Goal: Navigation & Orientation: Find specific page/section

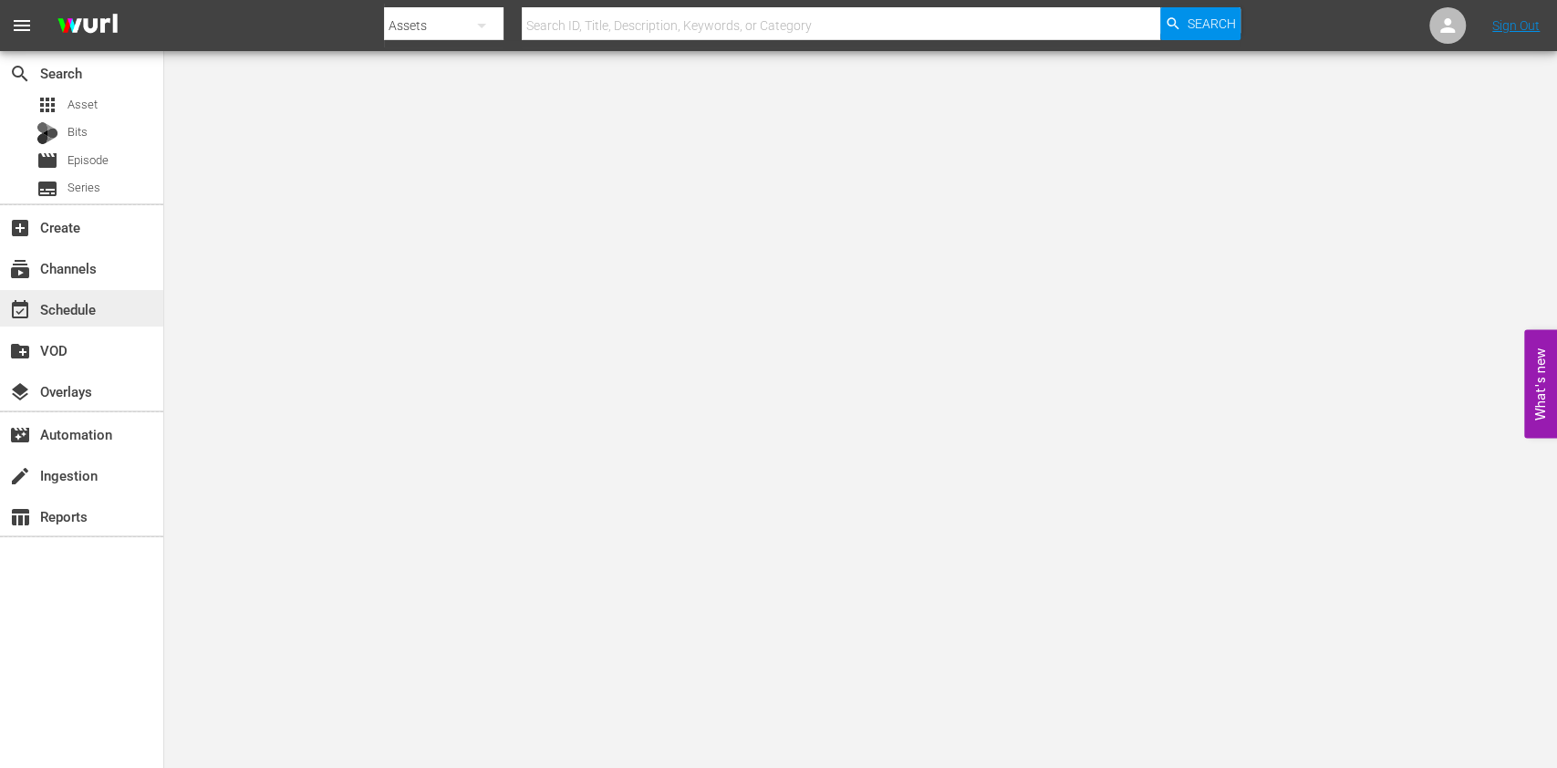
click at [127, 296] on div "event_available Schedule" at bounding box center [81, 308] width 163 height 36
click at [100, 189] on div "subtitles Series" at bounding box center [81, 189] width 163 height 26
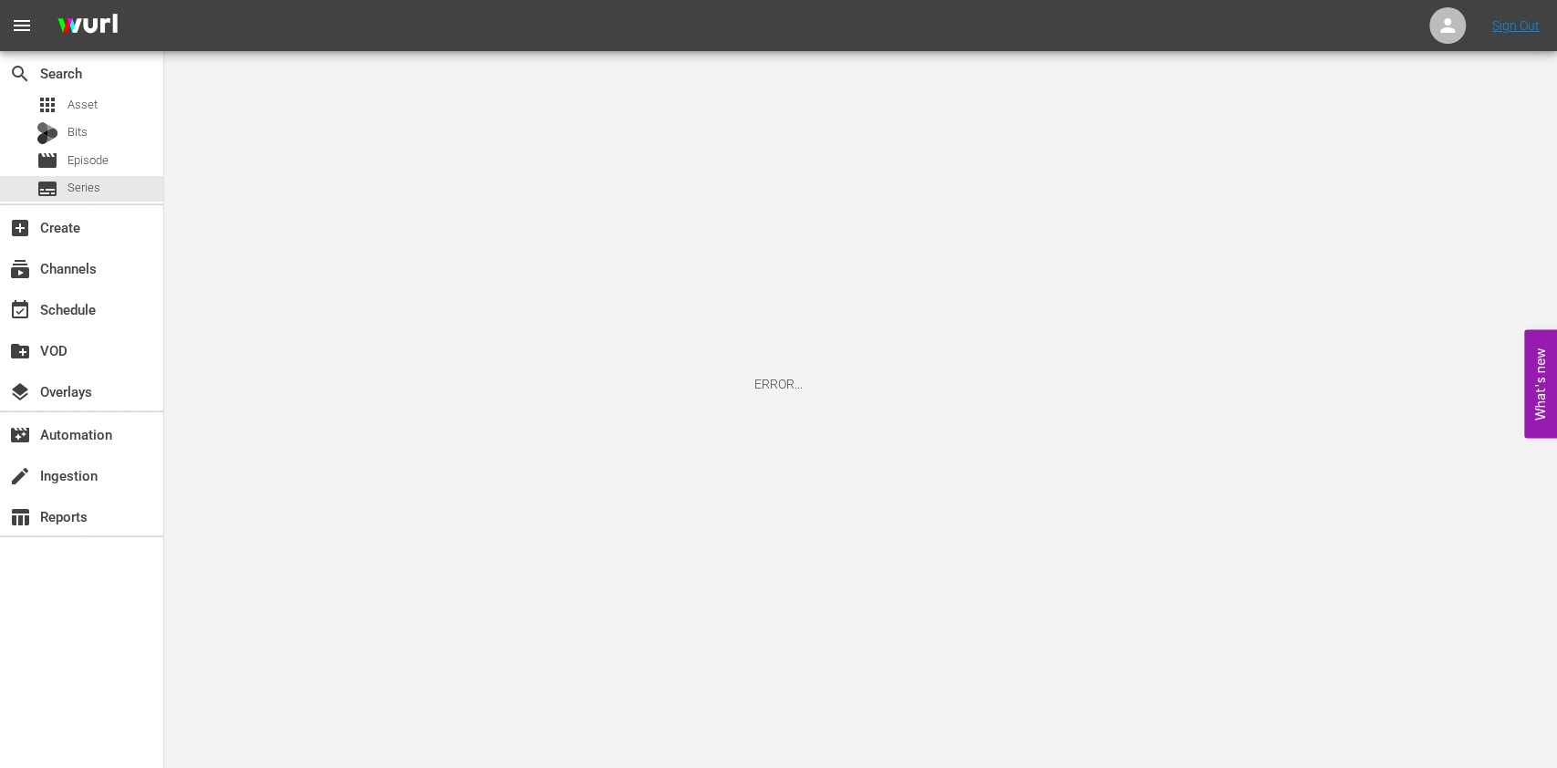
click at [860, 354] on div "ERROR..." at bounding box center [778, 384] width 1557 height 768
click at [124, 274] on div "subscriptions Channels" at bounding box center [81, 267] width 163 height 36
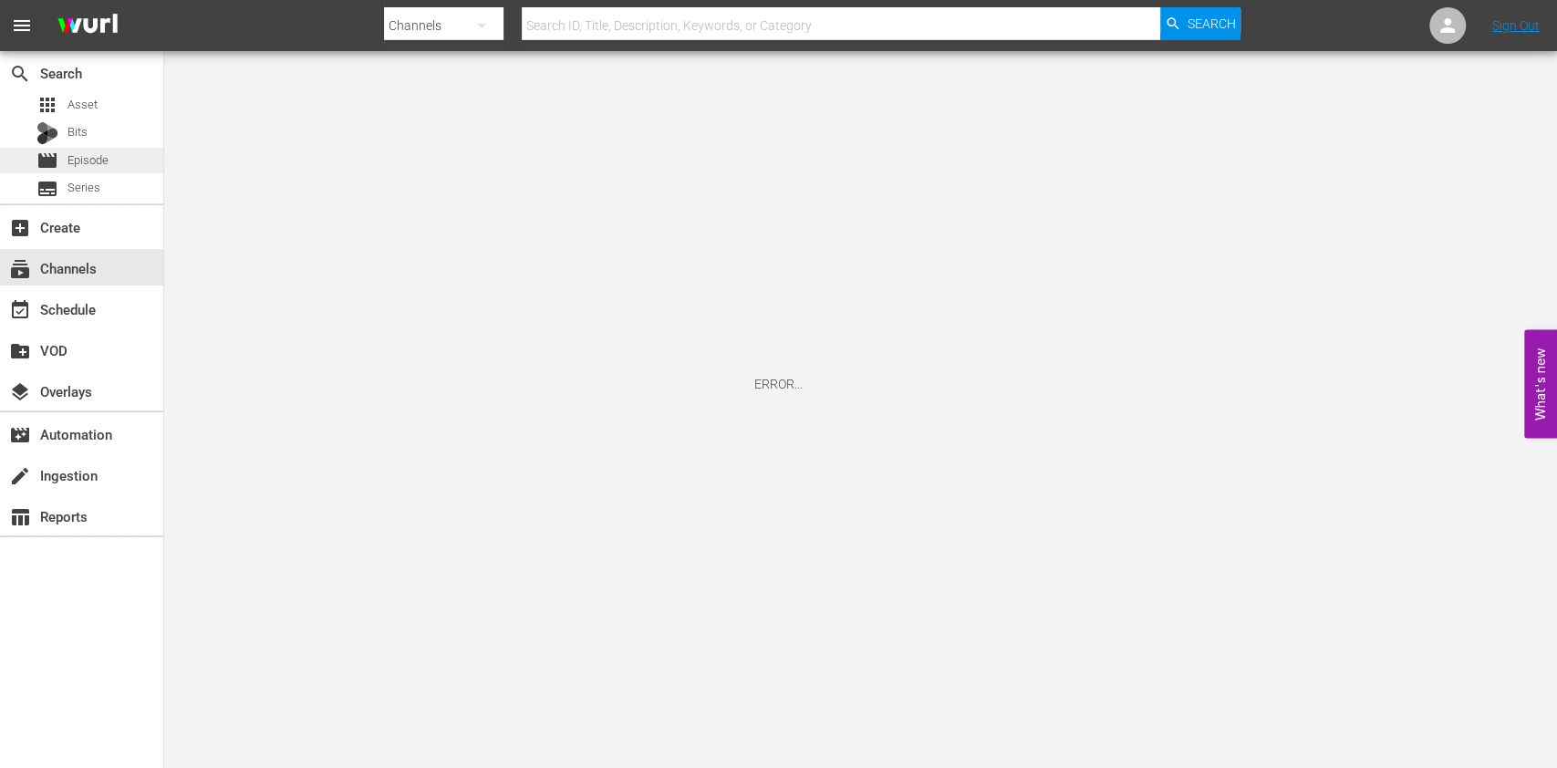
click at [86, 149] on div "movie Episode" at bounding box center [72, 161] width 72 height 26
